Goal: Task Accomplishment & Management: Use online tool/utility

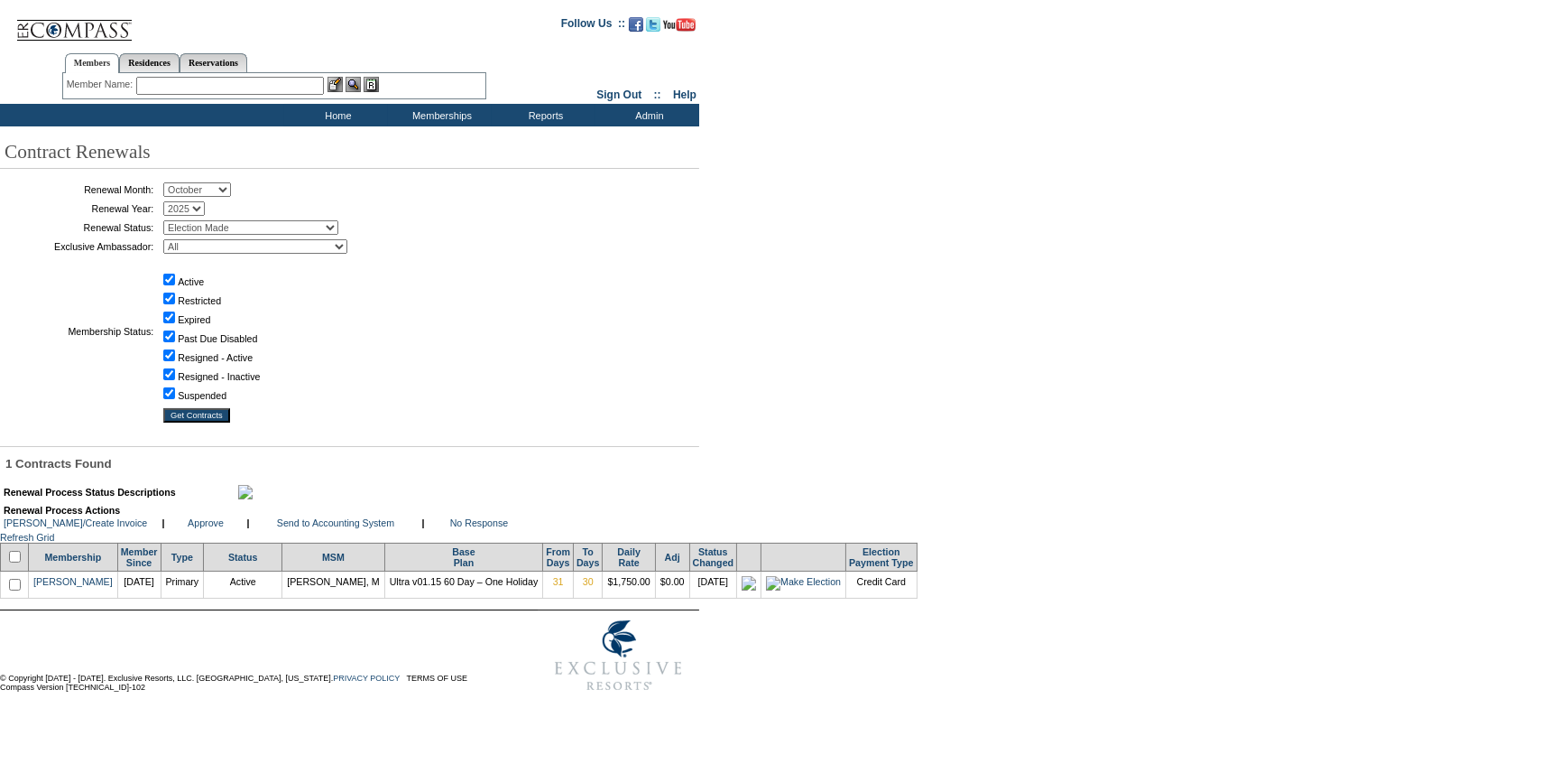
click at [13, 562] on input "checkbox" at bounding box center [15, 556] width 12 height 12
checkbox input "true"
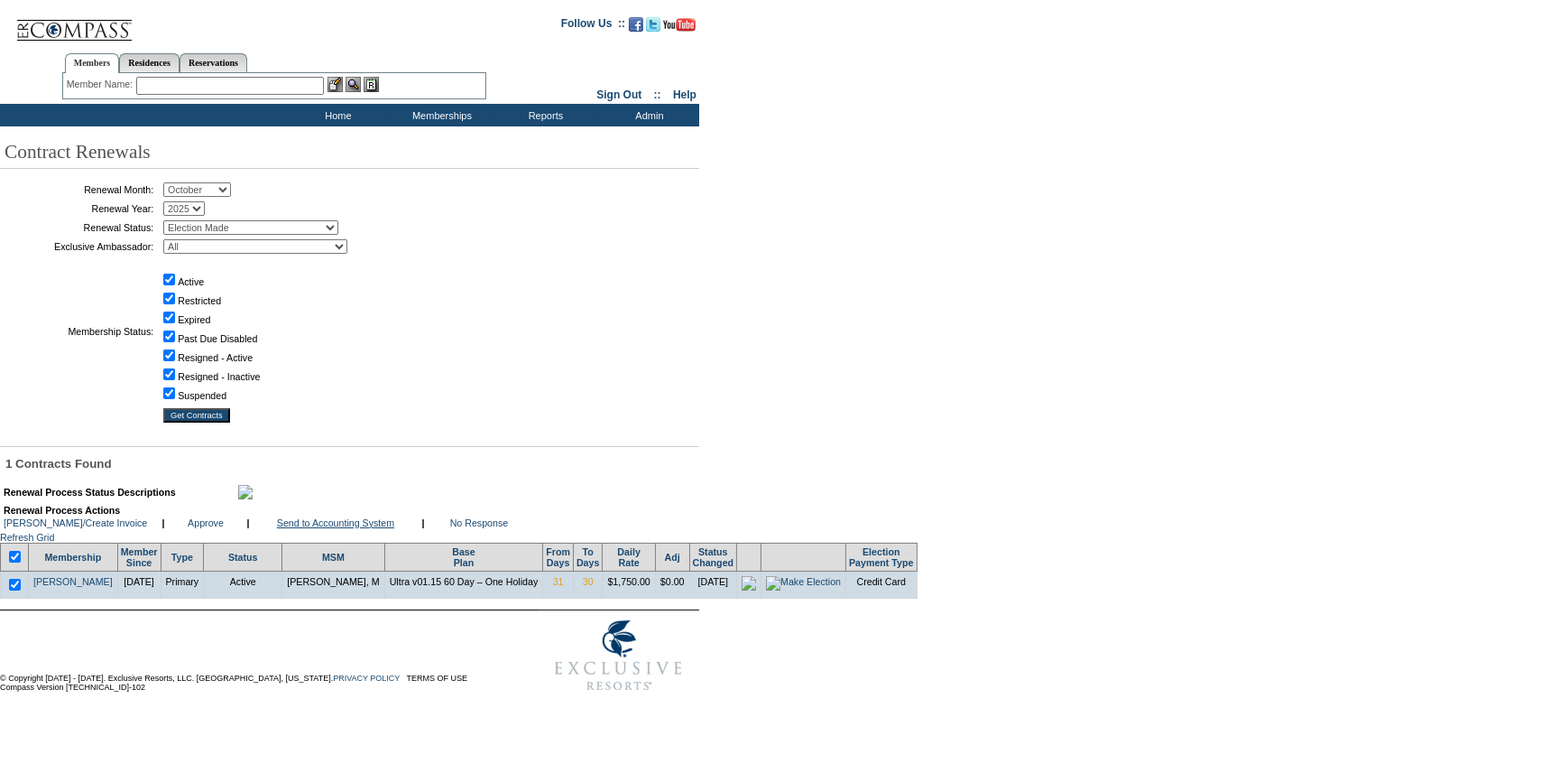
click at [300, 528] on link "Send to Accounting System" at bounding box center [336, 522] width 117 height 11
